Goal: Go to known website: Access a specific website the user already knows

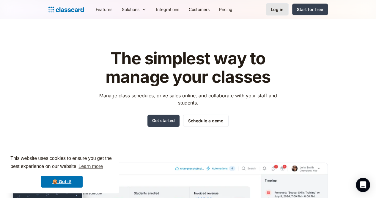
click at [283, 7] on div "Log in" at bounding box center [277, 9] width 13 height 6
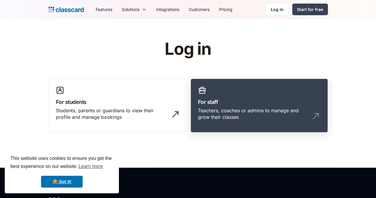
click at [234, 99] on h3 "For staff" at bounding box center [259, 102] width 122 height 8
